Goal: Find specific page/section: Find specific page/section

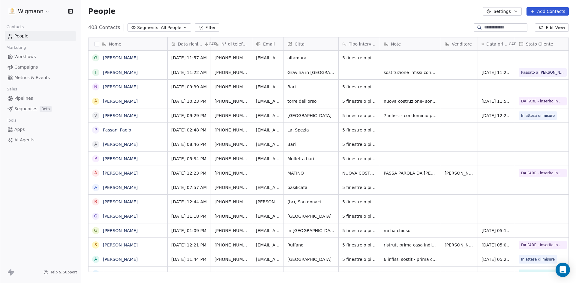
scroll to position [245, 490]
click at [490, 25] on input at bounding box center [505, 28] width 42 height 6
type input "******"
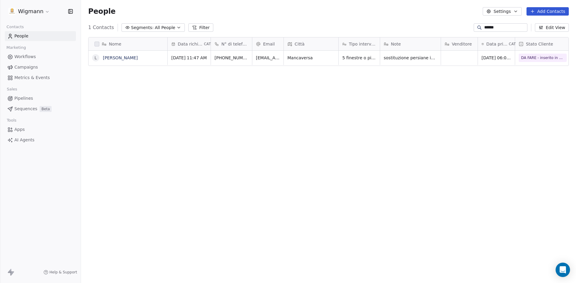
click at [409, 92] on div "Nome L [PERSON_NAME] Data richiesta CAT N° di telefono Email Città Tipo interve…" at bounding box center [328, 156] width 495 height 249
click at [410, 60] on span "sostituzione persiane in legno centinate + qualche infisso - lui vive a [GEOGRA…" at bounding box center [419, 68] width 71 height 30
click at [236, 58] on html "Wigmann Contacts People Marketing Workflows Campaigns Metrics & Events Sales Pi…" at bounding box center [288, 141] width 576 height 283
click at [492, 28] on input "******" at bounding box center [505, 28] width 42 height 6
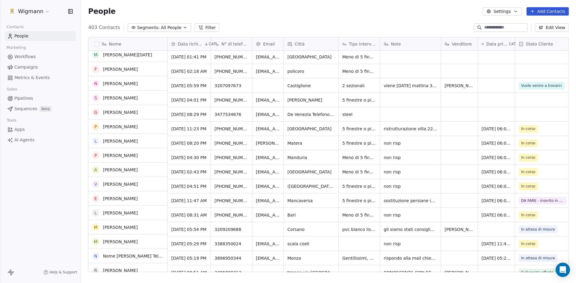
scroll to position [869, 0]
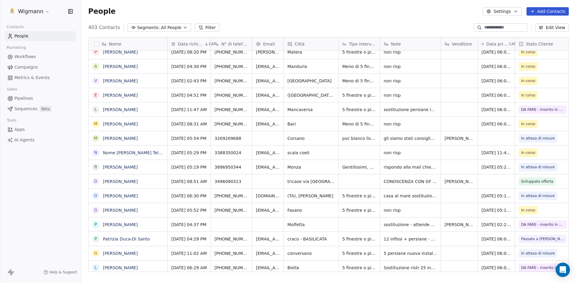
click at [204, 28] on button "Filter" at bounding box center [207, 27] width 25 height 8
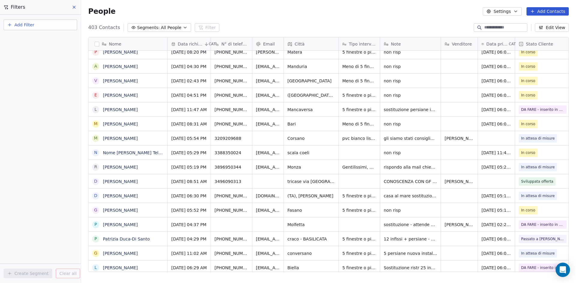
click at [35, 23] on button "Add Filter" at bounding box center [40, 24] width 73 height 11
click at [37, 39] on span "Contact properties" at bounding box center [29, 39] width 39 height 6
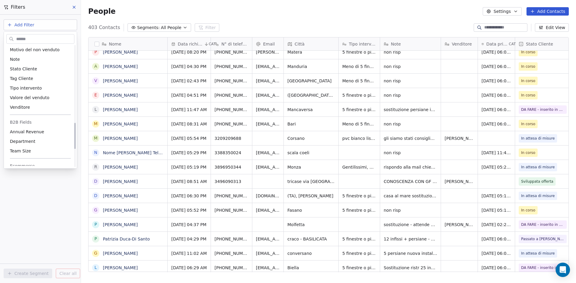
scroll to position [360, 0]
click at [43, 106] on div "Venditore" at bounding box center [40, 105] width 61 height 6
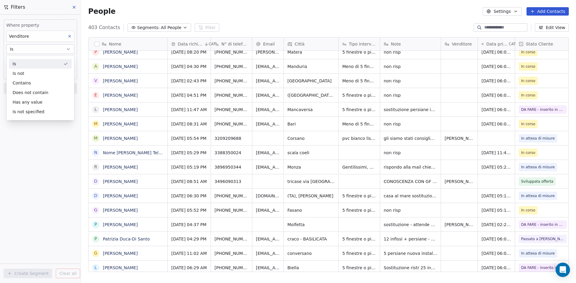
click at [27, 66] on div "Is" at bounding box center [40, 64] width 63 height 10
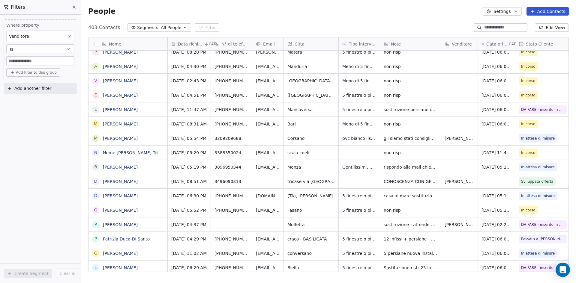
click at [28, 60] on input at bounding box center [40, 61] width 67 height 9
type input "*********"
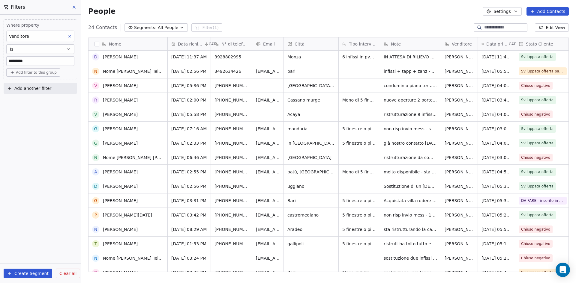
scroll to position [0, 0]
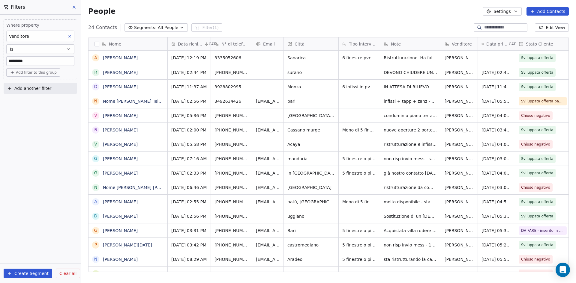
click at [60, 276] on span "Clear all" at bounding box center [67, 274] width 17 height 6
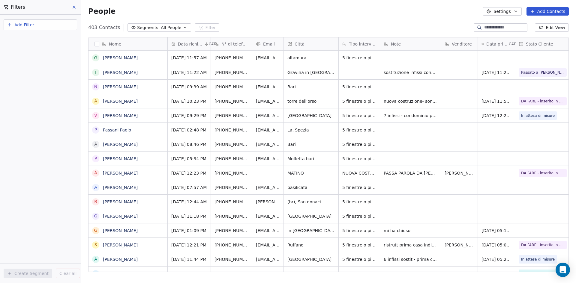
click at [475, 28] on div at bounding box center [479, 28] width 10 height 6
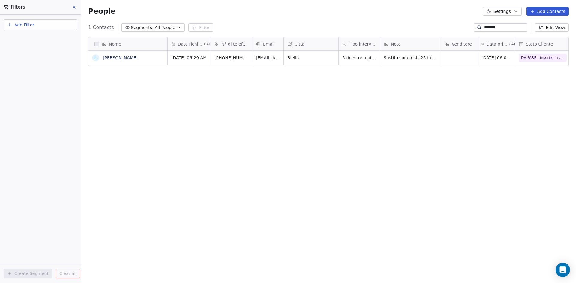
scroll to position [245, 490]
type input "*******"
click at [433, 82] on div "Nome L [PERSON_NAME] Data richiesta CAT N° di telefono Email Città Tipo interve…" at bounding box center [328, 156] width 495 height 249
click at [429, 57] on span "Sostituzione ristr 25 infissi - fornitura + posa -- casa indipendente 1 casa - …" at bounding box center [419, 74] width 71 height 42
click at [431, 105] on html "Wigmann Contacts People Marketing Workflows Campaigns Metrics & Events Sales Pi…" at bounding box center [288, 141] width 576 height 283
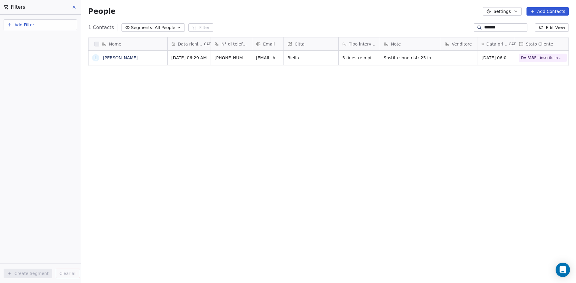
click at [406, 77] on div "Nome L [PERSON_NAME] Data richiesta CAT N° di telefono Email Città Tipo interve…" at bounding box center [328, 156] width 495 height 249
click at [410, 61] on span "Sostituzione ristr 25 infissi - fornitura + posa -- casa indipendente 1 casa - …" at bounding box center [419, 74] width 71 height 42
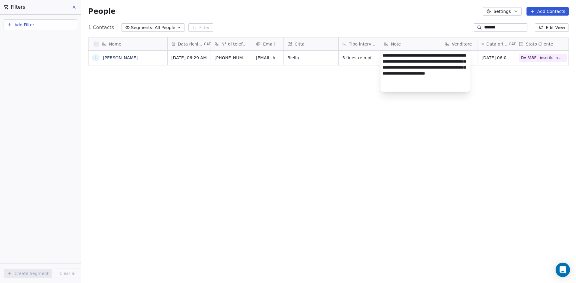
click at [399, 166] on html "Wigmann Contacts People Marketing Workflows Campaigns Metrics & Events Sales Pi…" at bounding box center [288, 141] width 576 height 283
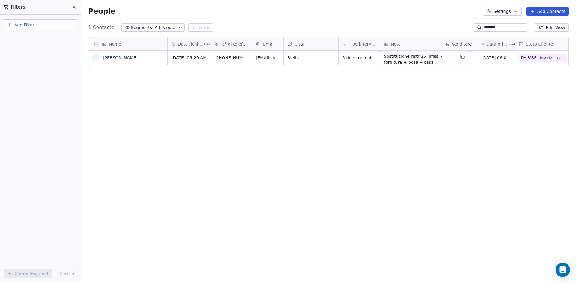
click at [407, 188] on div "Nome L [PERSON_NAME] Data richiesta CAT N° di telefono Email Città Tipo interve…" at bounding box center [328, 156] width 495 height 249
click at [498, 29] on input "*******" at bounding box center [505, 28] width 42 height 6
